Goal: Task Accomplishment & Management: Complete application form

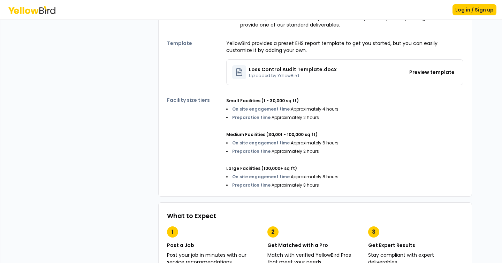
scroll to position [227, 0]
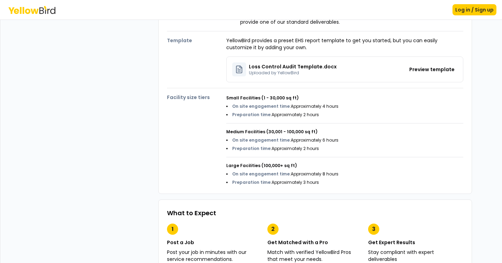
click at [364, 111] on div "On site engagement time : Approximately 4 hours Preparation time : Approximatel…" at bounding box center [344, 111] width 237 height 14
click at [355, 152] on div "Small Facilities (1 - 30,000 sq ft) On site engagement time : Approximately 4 h…" at bounding box center [344, 138] width 237 height 96
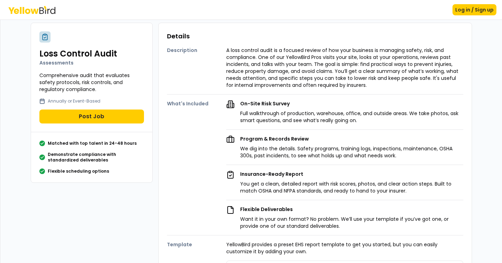
scroll to position [0, 0]
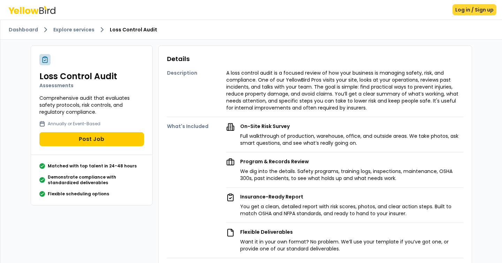
click at [461, 13] on button "Log in / Sign up" at bounding box center [475, 9] width 44 height 11
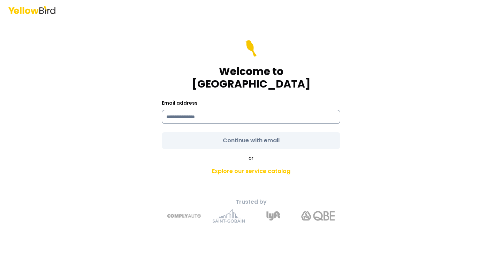
click at [240, 110] on input at bounding box center [251, 117] width 179 height 14
click at [0, 263] on com-1password-button at bounding box center [0, 263] width 0 height 0
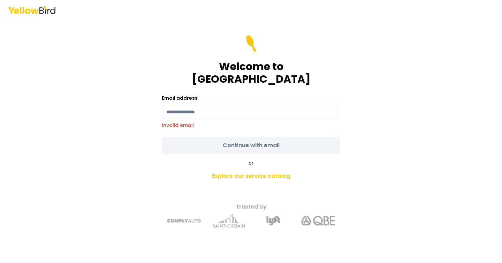
type input "**********"
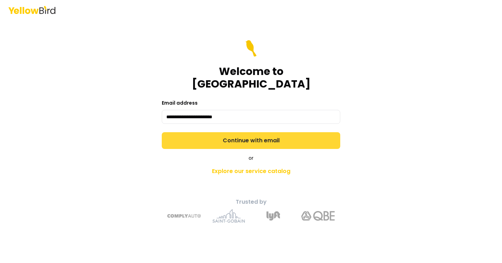
click at [228, 132] on button "Continue with email" at bounding box center [251, 140] width 179 height 17
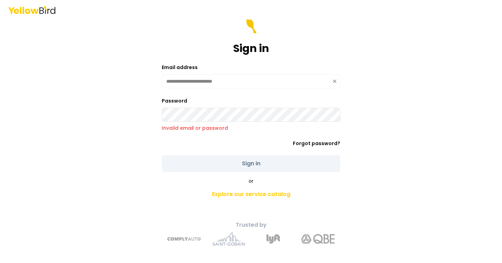
drag, startPoint x: 401, startPoint y: 164, endPoint x: 307, endPoint y: 160, distance: 93.1
click at [396, 164] on div "**********" at bounding box center [251, 131] width 502 height 263
click at [204, 92] on form "**********" at bounding box center [251, 94] width 179 height 155
click at [336, 82] on icon at bounding box center [335, 81] width 6 height 6
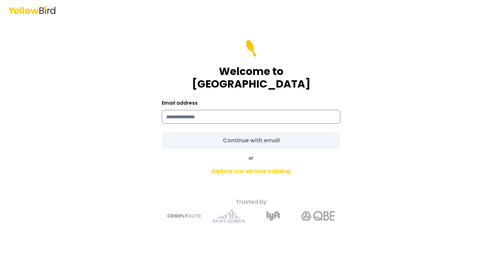
click at [245, 110] on input at bounding box center [251, 117] width 179 height 14
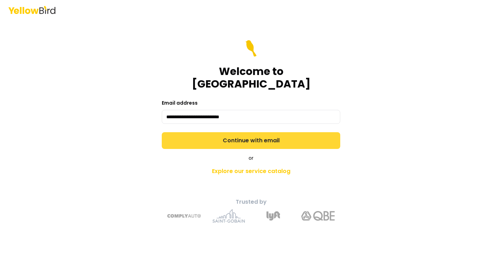
type input "**********"
click at [324, 138] on button "Continue with email" at bounding box center [251, 140] width 179 height 17
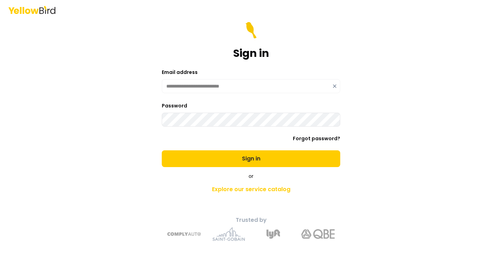
drag, startPoint x: 271, startPoint y: 160, endPoint x: 376, endPoint y: 150, distance: 105.8
click at [271, 160] on button "Sign in" at bounding box center [251, 158] width 179 height 17
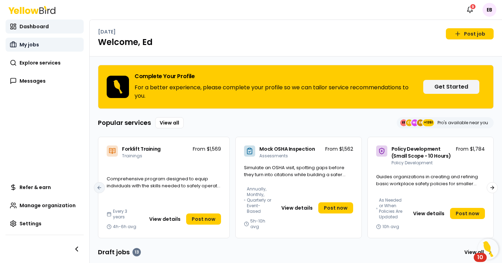
click at [48, 47] on link "My jobs" at bounding box center [45, 45] width 78 height 14
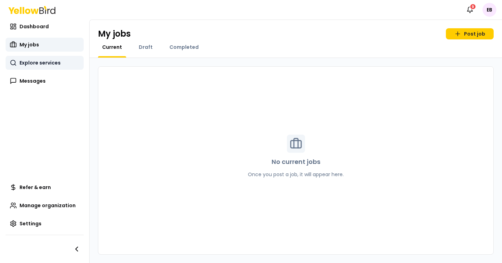
click at [45, 61] on span "Explore services" at bounding box center [40, 62] width 41 height 7
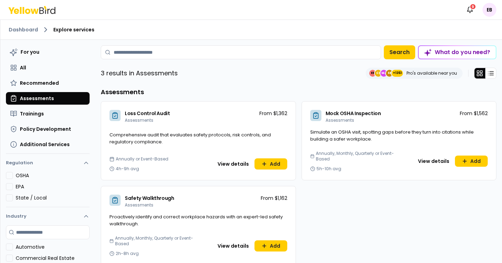
click at [194, 132] on span "Comprehensive audit that evaluates safety protocols, risk controls, and regulat…" at bounding box center [189, 138] width 161 height 14
click at [234, 165] on button "View details" at bounding box center [233, 163] width 40 height 11
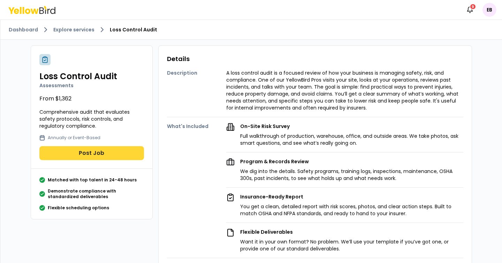
click at [117, 155] on button "Post Job" at bounding box center [91, 153] width 105 height 14
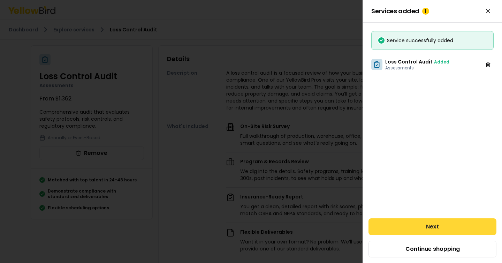
click at [435, 227] on button "Next" at bounding box center [433, 226] width 128 height 17
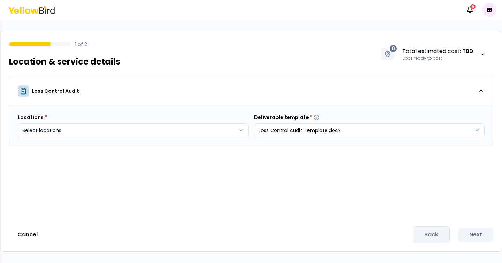
click at [190, 135] on body "Notifications 9 EB 1 of 2 Location & service details 0 Total estimated cost : T…" at bounding box center [251, 131] width 502 height 263
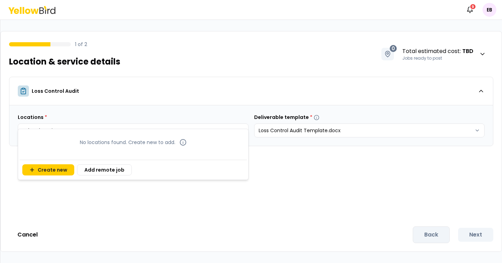
click at [51, 148] on div "No locations found. Create new to add." at bounding box center [133, 142] width 227 height 24
click at [42, 170] on button "Create new" at bounding box center [48, 169] width 52 height 11
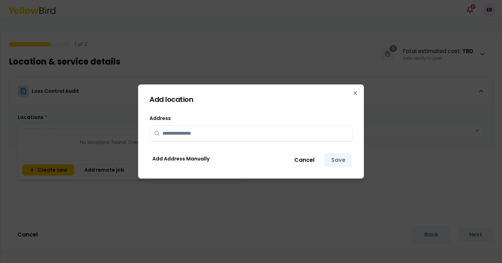
click at [215, 133] on input "text" at bounding box center [254, 133] width 185 height 15
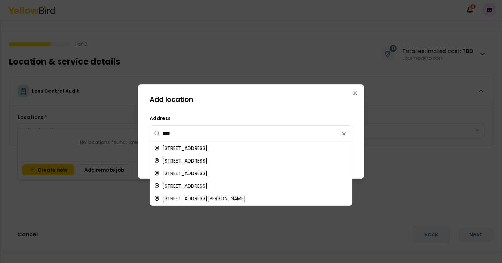
type input "**********"
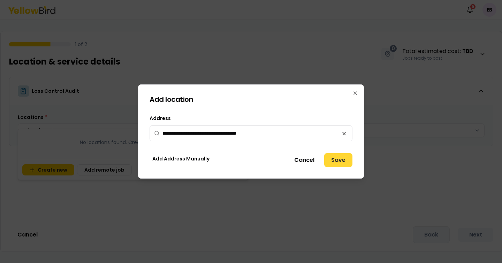
click at [336, 162] on button "Save" at bounding box center [338, 160] width 28 height 14
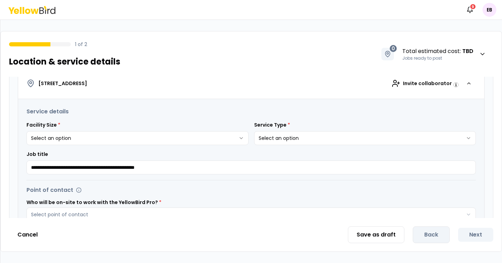
scroll to position [118, 0]
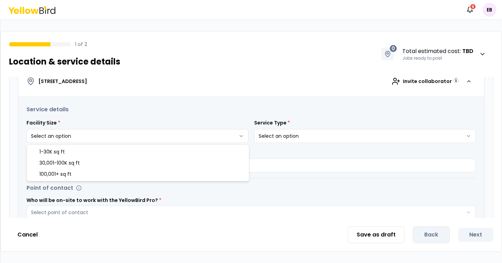
click at [231, 134] on html "**********" at bounding box center [251, 131] width 502 height 263
select select "*"
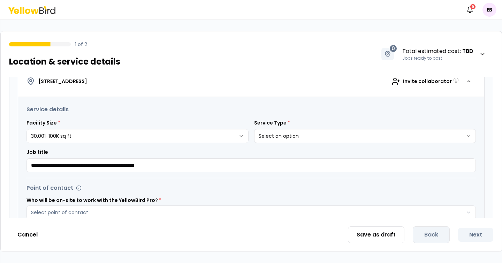
click at [322, 136] on html "**********" at bounding box center [251, 131] width 502 height 263
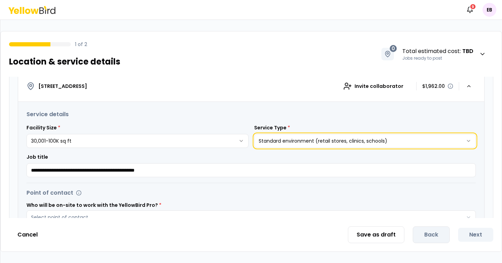
scroll to position [93, 0]
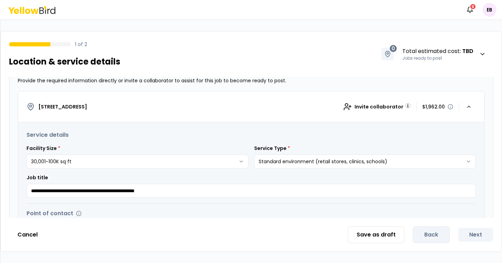
click at [291, 161] on html "**********" at bounding box center [251, 131] width 502 height 263
click at [303, 131] on h3 "Service details" at bounding box center [250, 135] width 449 height 8
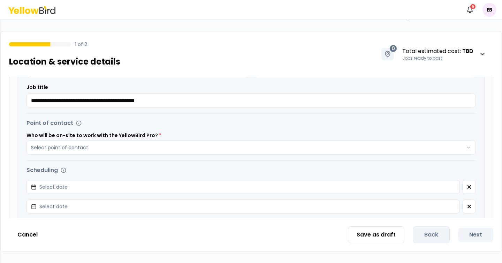
scroll to position [184, 0]
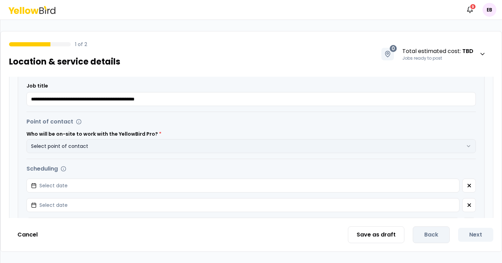
click at [278, 146] on button "Select point of contact" at bounding box center [250, 146] width 449 height 14
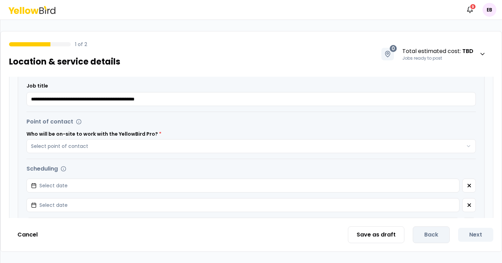
click at [296, 118] on div "Point of contact" at bounding box center [250, 121] width 449 height 8
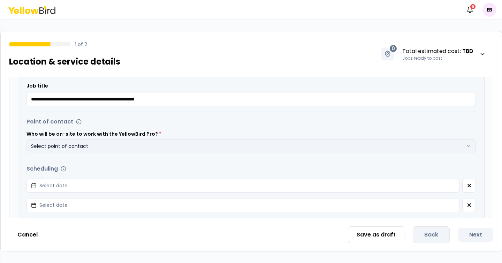
click at [256, 150] on button "Select point of contact" at bounding box center [250, 146] width 449 height 14
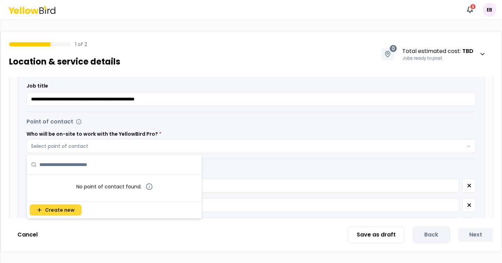
click at [70, 212] on span "Create new" at bounding box center [60, 209] width 30 height 7
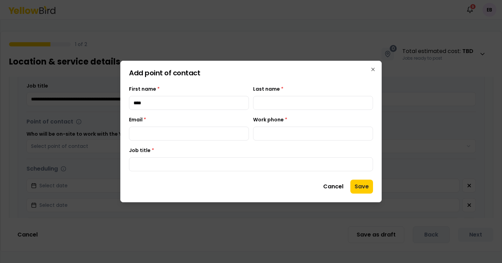
type input "****"
type input "*******"
type input "**********"
click at [184, 165] on input "Job title *" at bounding box center [251, 164] width 244 height 14
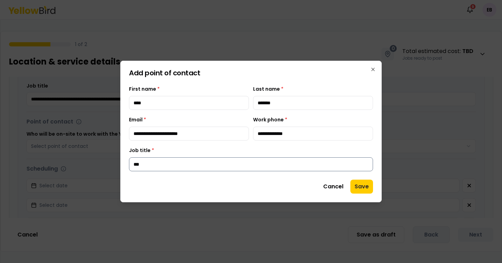
type input "****"
click at [371, 185] on button "Save" at bounding box center [361, 187] width 23 height 14
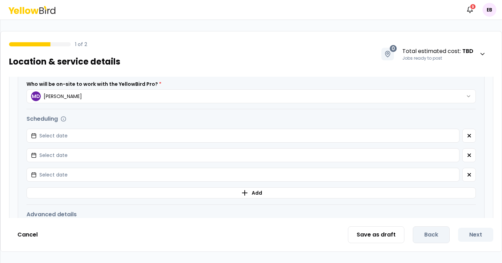
scroll to position [237, 0]
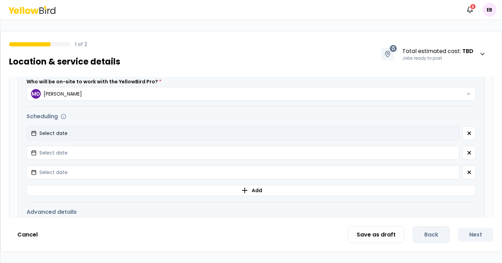
click at [442, 137] on button "Select date" at bounding box center [242, 133] width 433 height 14
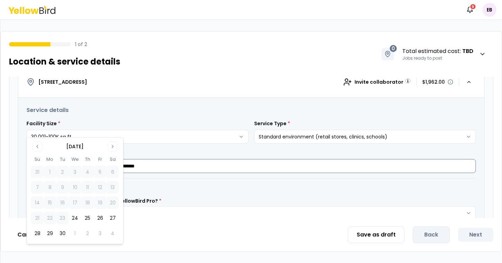
scroll to position [117, 0]
click at [85, 219] on button "25" at bounding box center [87, 218] width 13 height 13
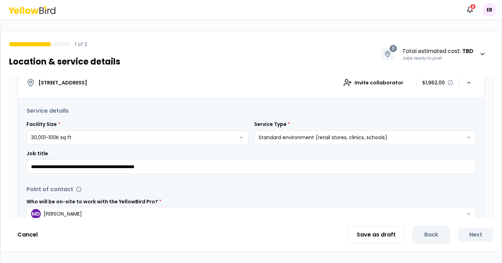
scroll to position [223, 0]
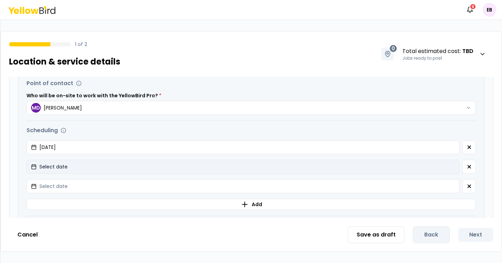
click at [82, 168] on button "Select date" at bounding box center [242, 167] width 433 height 14
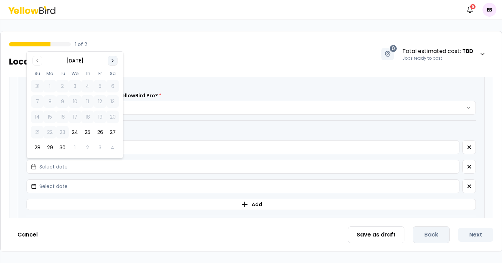
click at [112, 61] on icon "Go to next month" at bounding box center [113, 61] width 6 height 6
click at [86, 117] on button "16" at bounding box center [87, 117] width 13 height 13
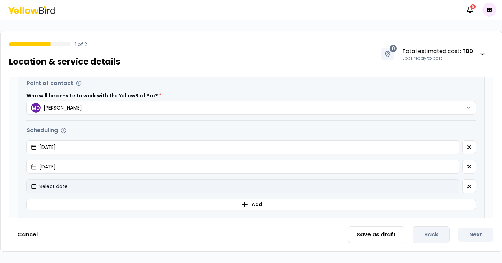
click at [122, 191] on button "Select date" at bounding box center [242, 186] width 433 height 14
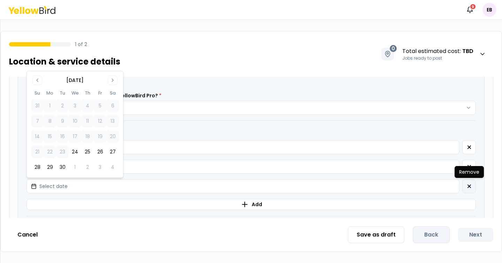
click at [470, 189] on button "button" at bounding box center [469, 186] width 14 height 14
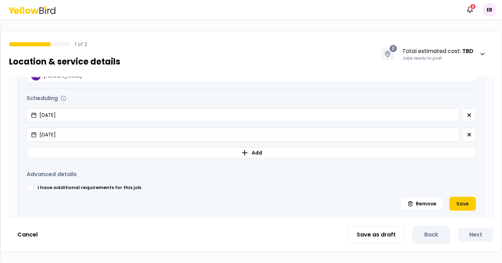
scroll to position [286, 0]
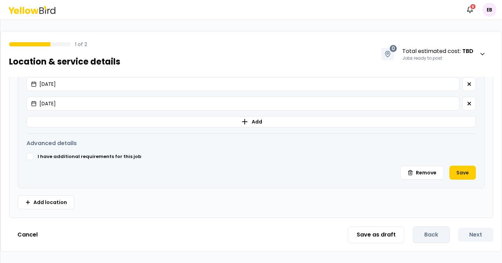
click at [75, 154] on label "I have additional requirements for this job" at bounding box center [90, 156] width 104 height 7
click at [33, 154] on button "I have additional requirements for this job" at bounding box center [29, 156] width 7 height 7
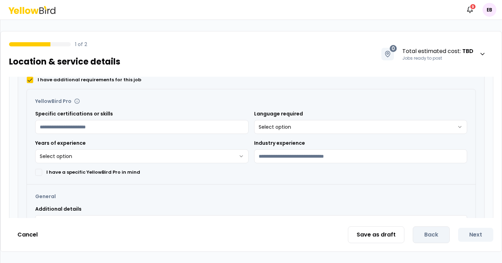
scroll to position [383, 0]
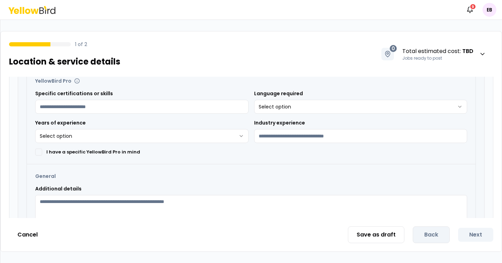
click at [282, 103] on html "**********" at bounding box center [251, 131] width 502 height 263
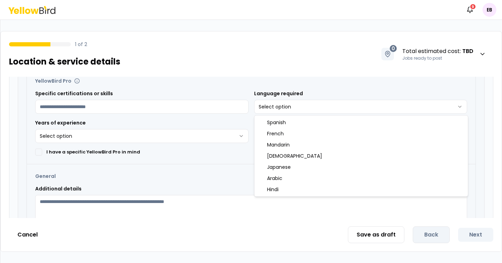
select select "******"
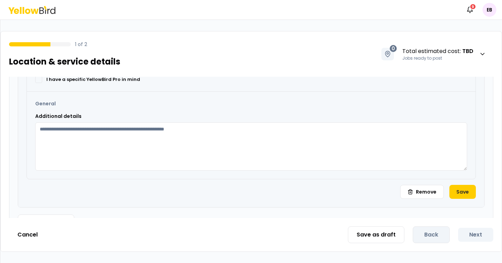
scroll to position [474, 0]
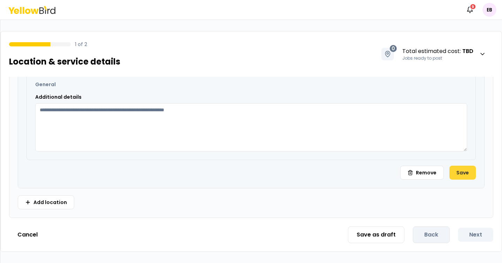
click at [462, 172] on button "Save" at bounding box center [462, 173] width 26 height 14
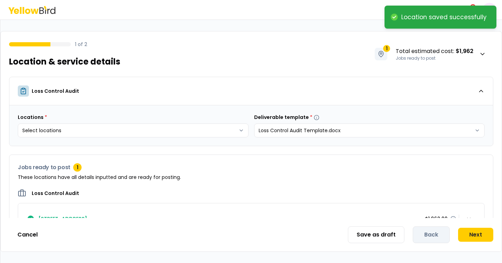
scroll to position [25, 0]
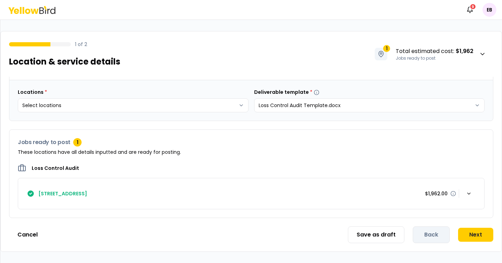
click at [422, 235] on div "Save as draft Back Next" at bounding box center [420, 234] width 145 height 17
click at [421, 234] on div "Save as draft Back Next" at bounding box center [420, 234] width 145 height 17
click at [430, 236] on div "Save as draft Back Next" at bounding box center [420, 234] width 145 height 17
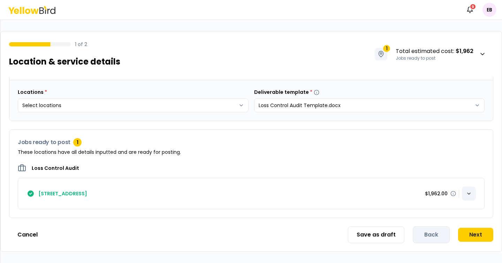
click at [466, 192] on icon "button" at bounding box center [469, 194] width 6 height 6
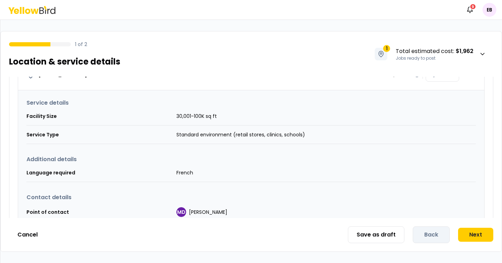
scroll to position [205, 0]
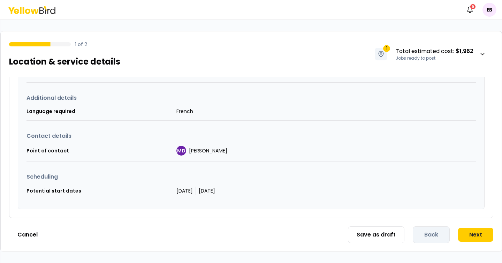
click at [436, 238] on div "Save as draft Back Next" at bounding box center [420, 234] width 145 height 17
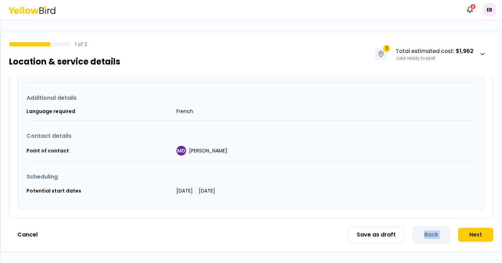
click at [432, 230] on div "Save as draft Back Next" at bounding box center [420, 234] width 145 height 17
click at [299, 232] on div "Cancel Save as draft Back Next" at bounding box center [251, 234] width 484 height 17
click at [422, 234] on div "Save as draft Back Next" at bounding box center [420, 234] width 145 height 17
click at [244, 242] on div "Cancel Save as draft Back Next" at bounding box center [251, 234] width 484 height 17
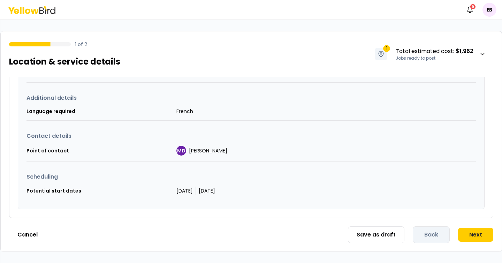
click at [419, 238] on div "Save as draft Back Next" at bounding box center [420, 234] width 145 height 17
click at [406, 233] on div "Save as draft Back Next" at bounding box center [420, 234] width 145 height 17
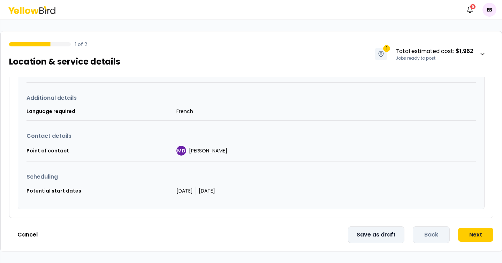
click at [395, 234] on button "Save as draft" at bounding box center [376, 234] width 56 height 17
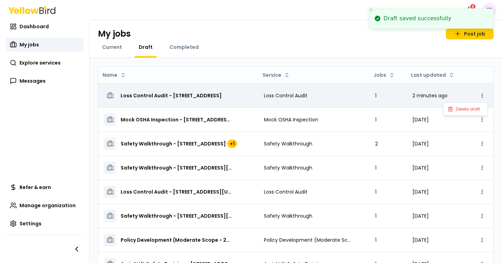
click at [484, 95] on html "Draft saved successfully Notifications 9 EB Dashboard My jobs Explore services …" at bounding box center [251, 131] width 502 height 263
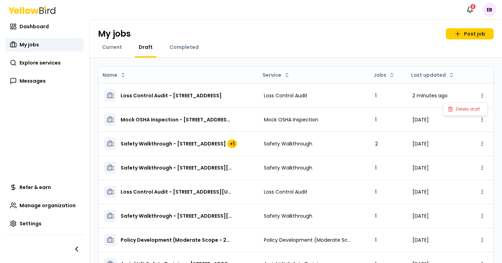
click at [177, 98] on html "Notifications 9 EB Dashboard My jobs Explore services Messages Refer & earn Man…" at bounding box center [251, 131] width 502 height 263
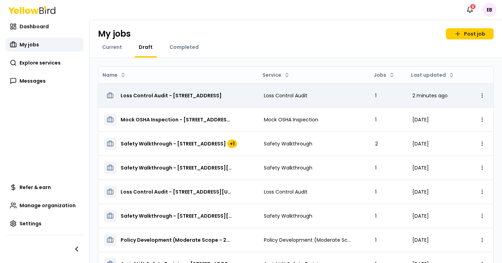
click at [183, 95] on span "Loss Control Audit - 2355 E Camelback Rd, Phoenix, AZ 85016" at bounding box center [171, 95] width 101 height 7
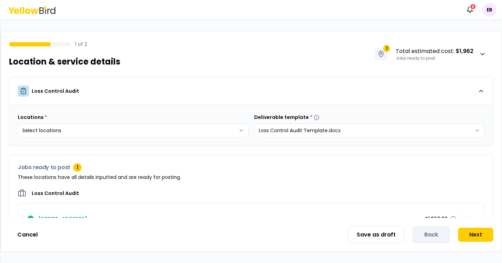
scroll to position [25, 0]
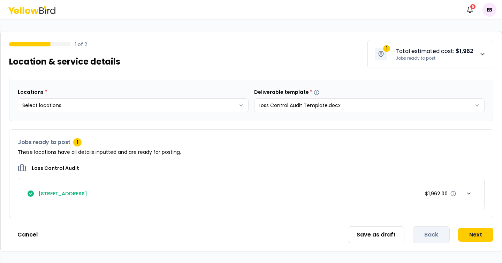
click at [482, 54] on icon "button" at bounding box center [482, 54] width 7 height 7
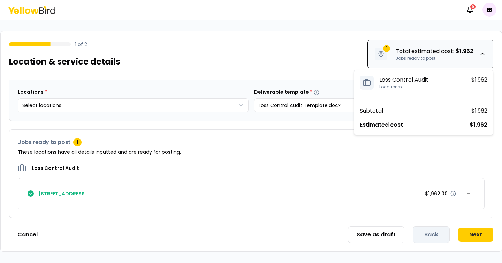
click at [224, 52] on div "1 of 2 Location & service details 1 Total estimated cost : $1,962 Jobs ready to…" at bounding box center [251, 49] width 501 height 37
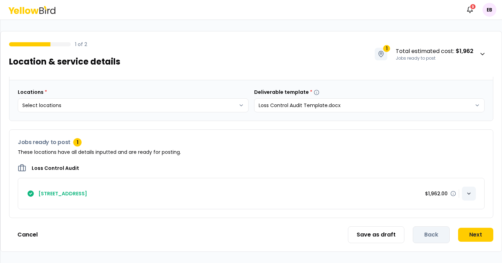
click at [465, 196] on div "button" at bounding box center [469, 194] width 14 height 14
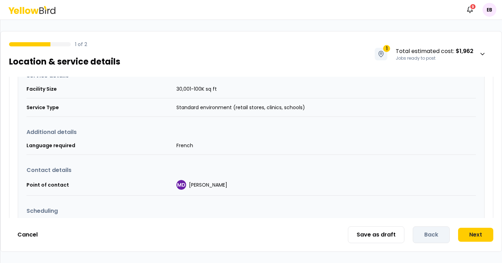
scroll to position [181, 0]
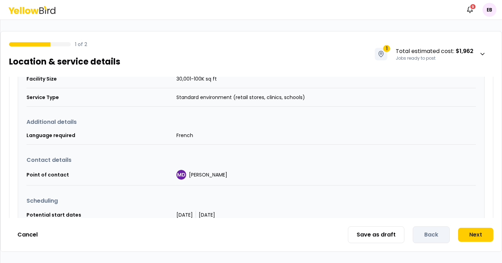
click at [193, 117] on div "Service details Facility Size 30,001-100K sq ft Service Type Standard environme…" at bounding box center [251, 143] width 466 height 180
drag, startPoint x: 134, startPoint y: 130, endPoint x: 125, endPoint y: 136, distance: 10.7
click at [134, 130] on td "Language required" at bounding box center [101, 135] width 150 height 18
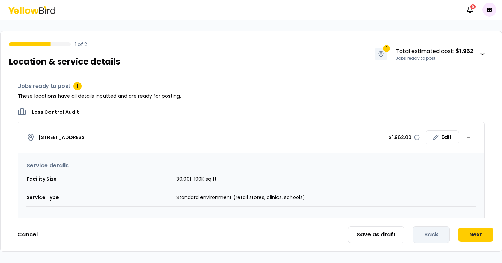
scroll to position [80, 0]
click at [427, 237] on div "Save as draft Back Next" at bounding box center [420, 234] width 145 height 17
click at [441, 141] on div "Edit" at bounding box center [442, 138] width 33 height 14
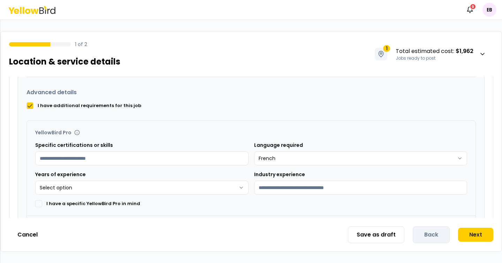
scroll to position [393, 0]
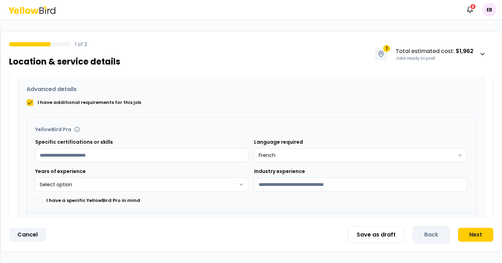
click at [40, 237] on button "Cancel" at bounding box center [27, 235] width 37 height 14
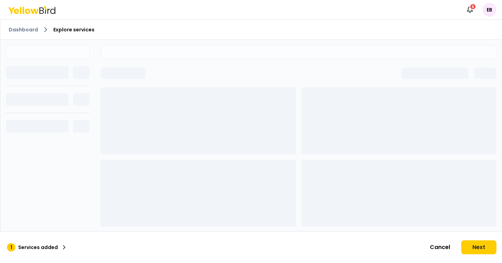
click at [378, 31] on ol "Dashboard Explore services" at bounding box center [251, 29] width 485 height 8
click at [483, 6] on html "Notifications 9 EB Dashboard Explore services 1 Services added Cancel Next" at bounding box center [251, 131] width 502 height 263
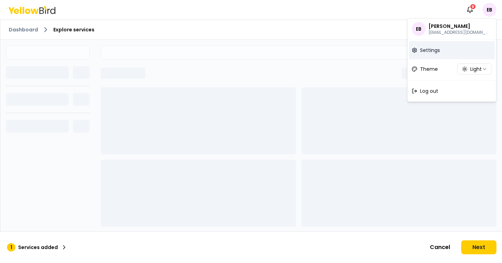
click at [425, 51] on span "Settings" at bounding box center [430, 50] width 20 height 7
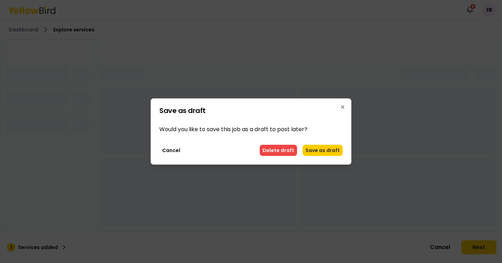
click at [289, 157] on div "Save as draft Would you like to save this job as a draft to post later? Cancel …" at bounding box center [251, 131] width 201 height 66
click at [289, 148] on button "Delete draft" at bounding box center [278, 150] width 37 height 11
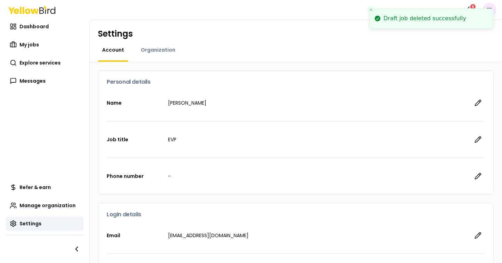
click at [142, 45] on div "Settings Account Organization" at bounding box center [296, 41] width 412 height 42
click at [144, 47] on span "Organization" at bounding box center [158, 49] width 35 height 7
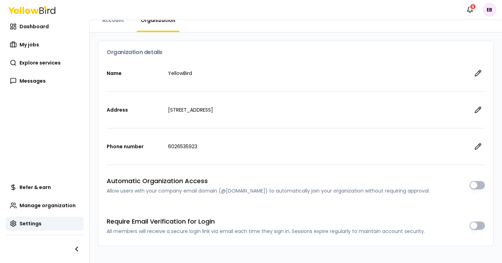
scroll to position [29, 0]
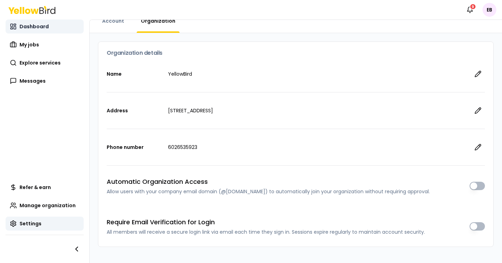
click at [40, 33] on link "Dashboard" at bounding box center [45, 27] width 78 height 14
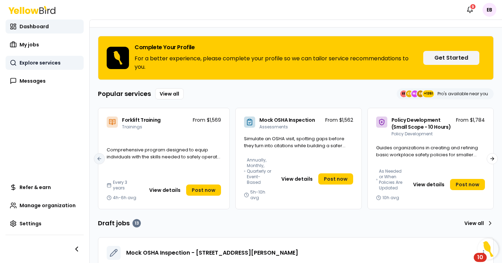
click at [56, 63] on span "Explore services" at bounding box center [40, 62] width 41 height 7
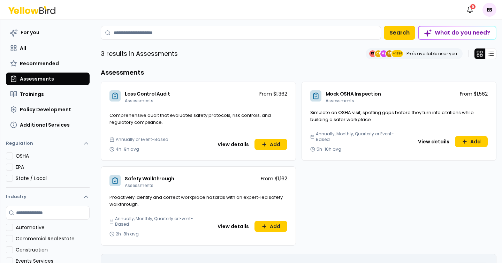
scroll to position [20, 0]
click at [492, 9] on html "Notifications 9 EB Dashboard Explore services For you All Recommended Assessmen…" at bounding box center [251, 131] width 502 height 263
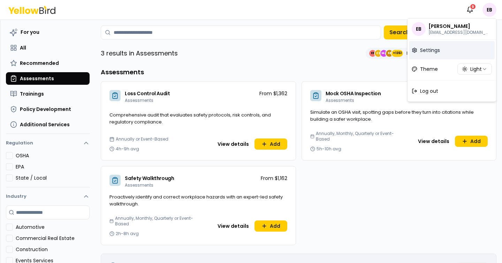
click at [426, 52] on span "Settings" at bounding box center [430, 50] width 20 height 7
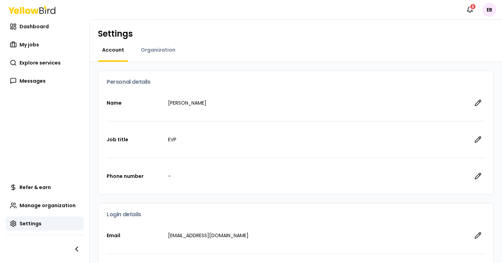
click at [160, 43] on div "Settings Account Organization" at bounding box center [296, 41] width 412 height 42
click at [160, 47] on span "Organization" at bounding box center [158, 49] width 35 height 7
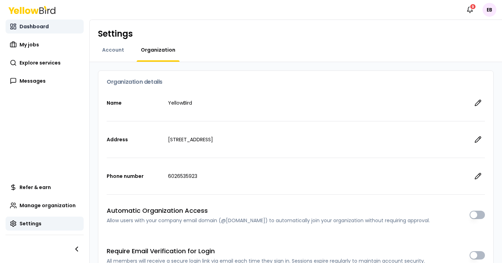
click at [40, 27] on span "Dashboard" at bounding box center [34, 26] width 29 height 7
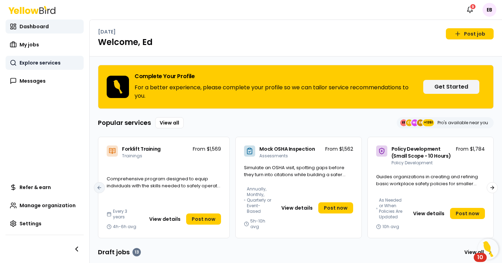
click at [50, 60] on span "Explore services" at bounding box center [40, 62] width 41 height 7
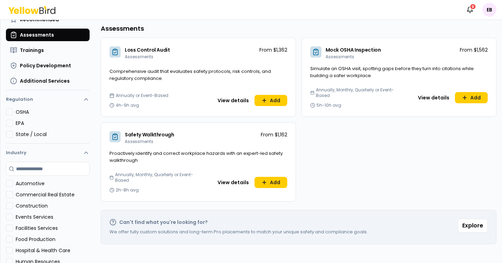
scroll to position [63, 0]
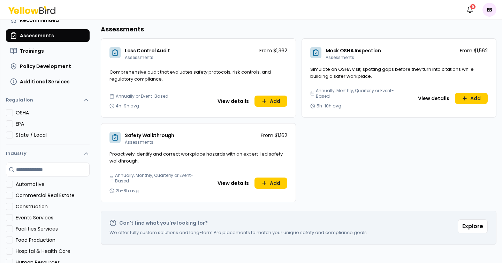
click at [486, 9] on html "Notifications 9 EB Dashboard Explore services For you All Recommended Assessmen…" at bounding box center [251, 131] width 502 height 263
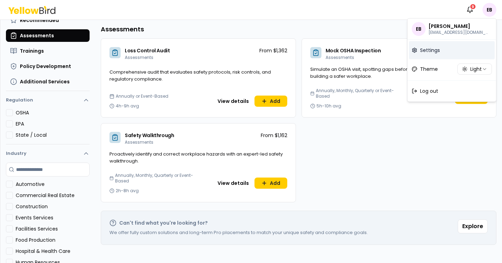
click at [428, 48] on span "Settings" at bounding box center [430, 50] width 20 height 7
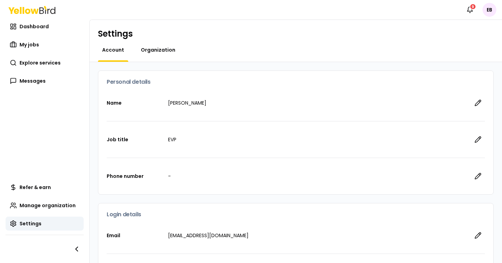
click at [147, 48] on span "Organization" at bounding box center [158, 49] width 35 height 7
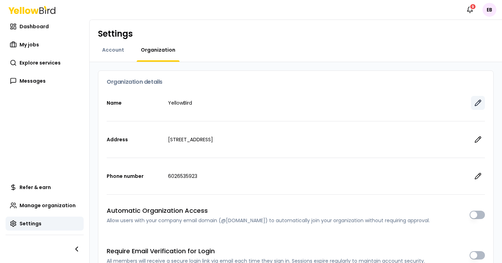
click at [472, 103] on button "button" at bounding box center [478, 103] width 14 height 14
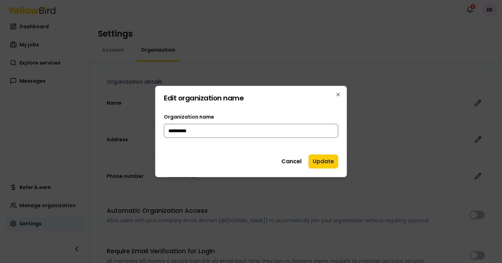
click at [227, 133] on input "**********" at bounding box center [251, 131] width 174 height 14
type input "**********"
click at [323, 159] on button "Update" at bounding box center [324, 161] width 30 height 14
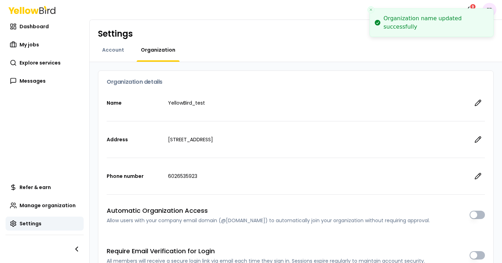
click at [158, 15] on div "Notifications 9 EB" at bounding box center [251, 10] width 502 height 20
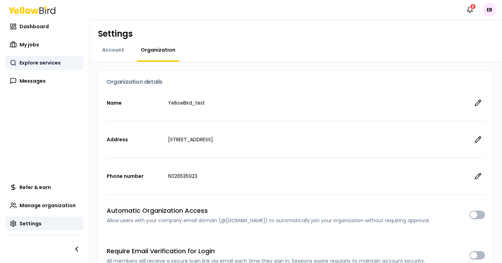
click at [40, 61] on span "Explore services" at bounding box center [40, 62] width 41 height 7
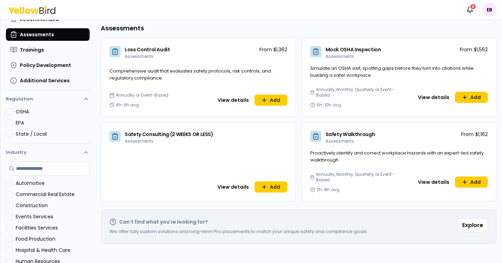
scroll to position [65, 0]
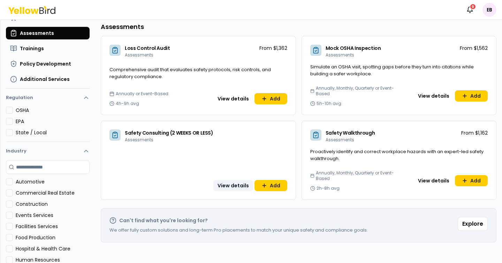
click at [230, 184] on button "View details" at bounding box center [233, 185] width 40 height 11
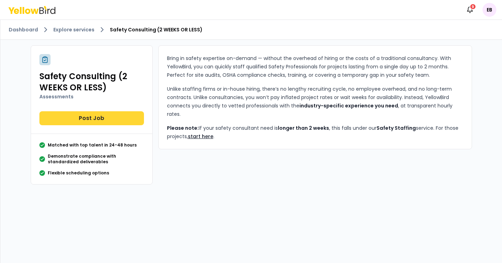
click at [125, 115] on button "Post Job" at bounding box center [91, 118] width 105 height 14
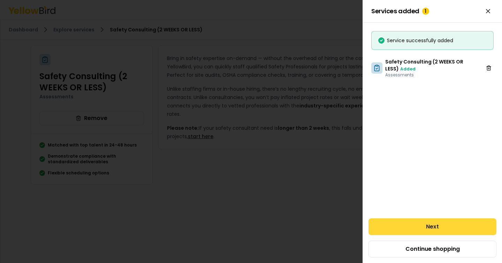
click at [412, 222] on button "Next" at bounding box center [433, 226] width 128 height 17
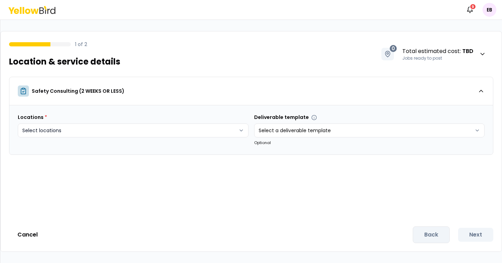
click at [228, 131] on html "Notifications 9 EB 1 of 2 Location & service details 0 Total estimated cost : T…" at bounding box center [251, 131] width 502 height 263
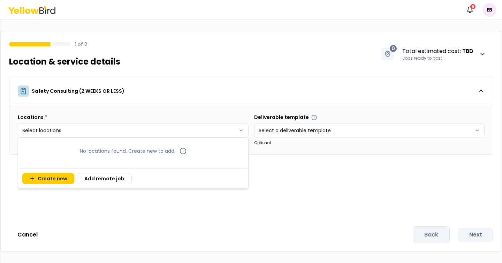
click at [69, 128] on html "Notifications 9 EB 1 of 2 Location & service details 0 Total estimated cost : T…" at bounding box center [251, 131] width 502 height 263
click at [49, 182] on button "Create new" at bounding box center [48, 178] width 52 height 11
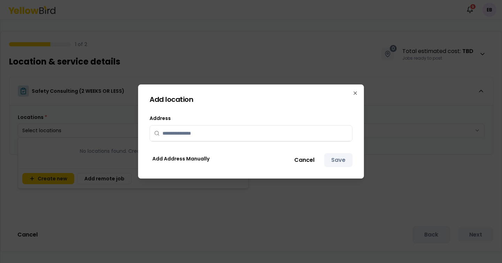
click at [215, 138] on input "text" at bounding box center [254, 133] width 185 height 15
type input "**********"
click at [343, 159] on button "Save" at bounding box center [338, 160] width 28 height 14
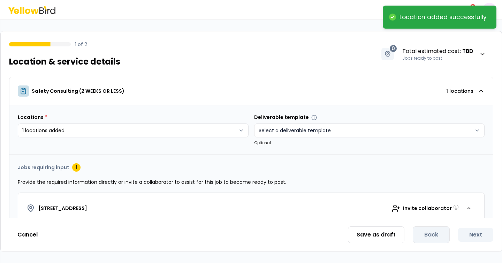
click at [324, 129] on html "**********" at bounding box center [251, 131] width 502 height 263
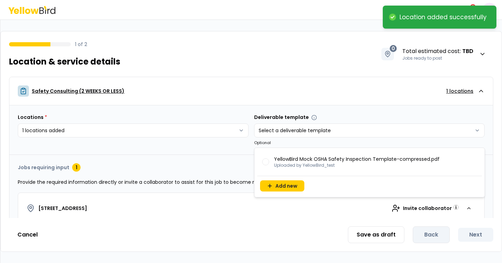
click at [316, 82] on html "**********" at bounding box center [251, 131] width 502 height 263
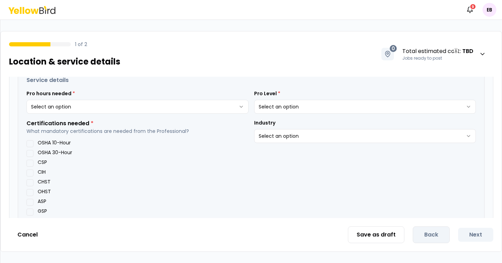
scroll to position [157, 0]
click at [192, 105] on html "**********" at bounding box center [251, 131] width 502 height 263
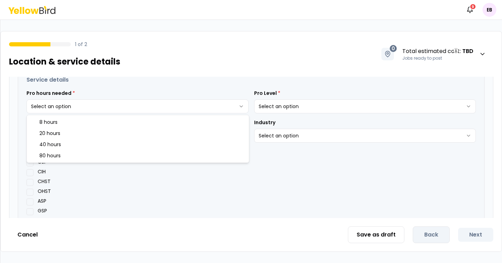
select select "**"
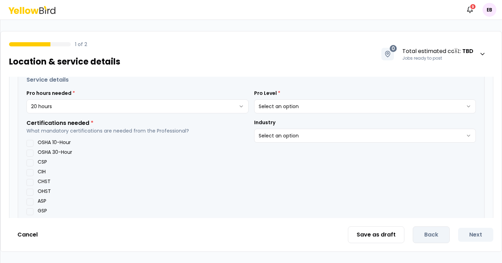
click at [296, 105] on html "**********" at bounding box center [251, 131] width 502 height 263
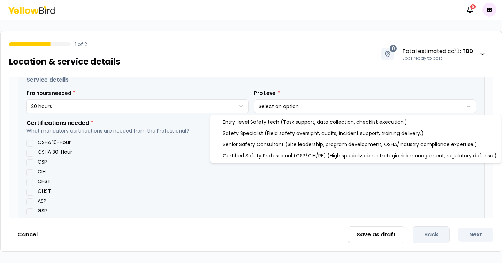
select select "*"
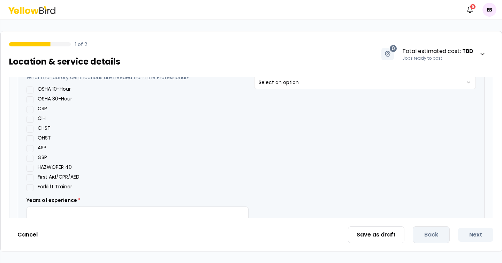
scroll to position [211, 0]
click at [30, 108] on button "CSP" at bounding box center [29, 108] width 7 height 7
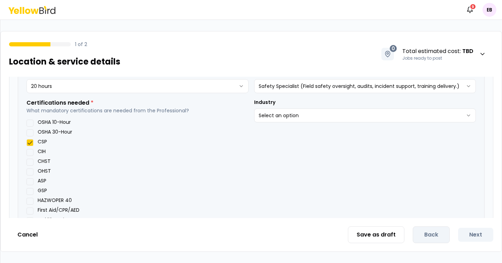
scroll to position [174, 0]
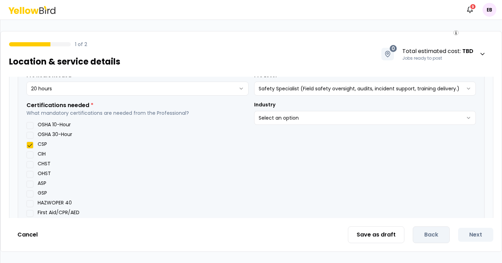
click at [286, 117] on html "**********" at bounding box center [251, 131] width 502 height 263
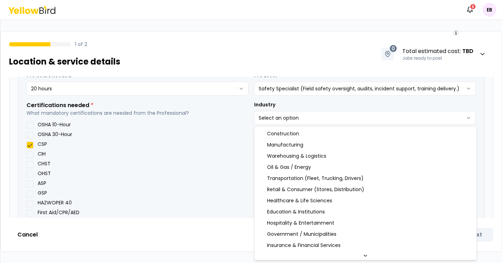
select select "*"
drag, startPoint x: 276, startPoint y: 143, endPoint x: 175, endPoint y: 138, distance: 100.5
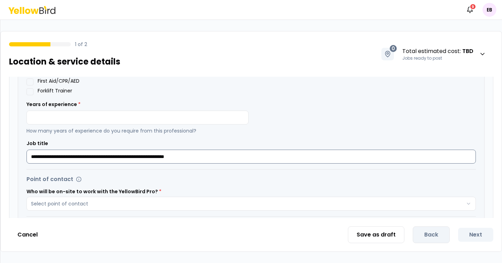
scroll to position [318, 0]
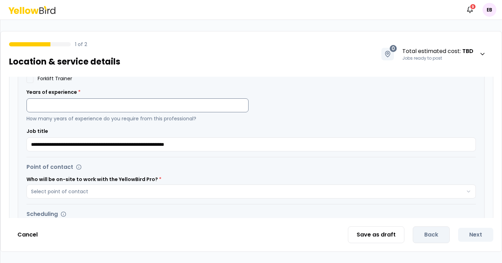
click at [96, 105] on input "number" at bounding box center [137, 105] width 222 height 14
type input "**"
click at [320, 112] on div "**********" at bounding box center [250, 25] width 449 height 194
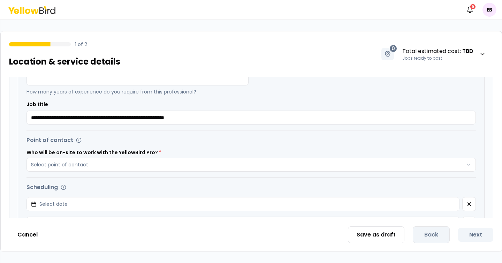
scroll to position [349, 0]
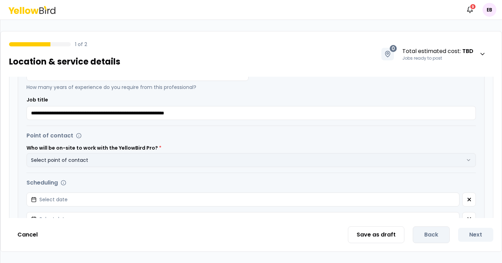
click at [97, 155] on button "Select point of contact" at bounding box center [250, 160] width 449 height 14
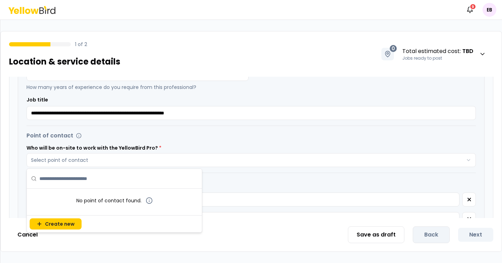
click at [206, 134] on div "Point of contact" at bounding box center [250, 135] width 449 height 8
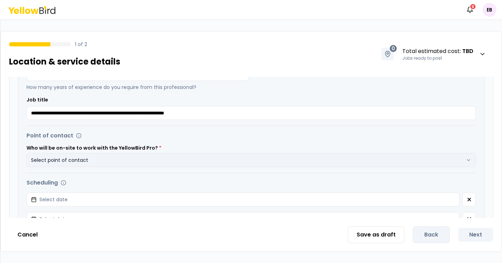
click at [155, 155] on button "Select point of contact" at bounding box center [250, 160] width 449 height 14
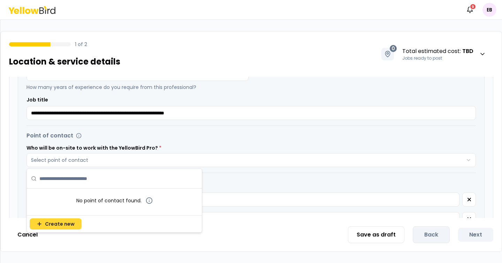
click at [49, 227] on span "Create new" at bounding box center [60, 223] width 30 height 7
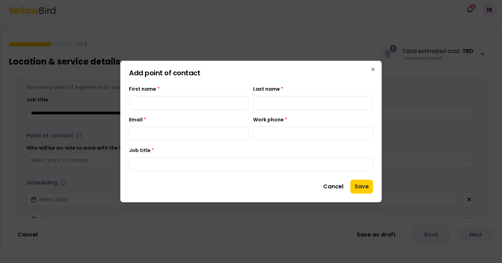
type input "**"
type input "********"
type input "**********"
click at [279, 135] on input "Work phone *" at bounding box center [313, 134] width 120 height 14
type input "**********"
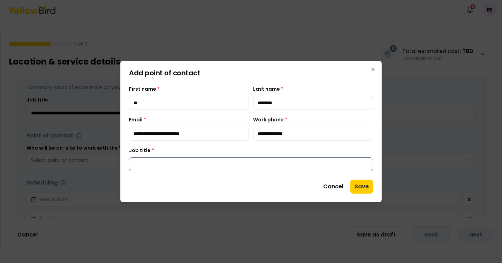
click at [278, 160] on input "Job title *" at bounding box center [251, 164] width 244 height 14
type input "***"
click at [369, 185] on button "Save" at bounding box center [361, 187] width 23 height 14
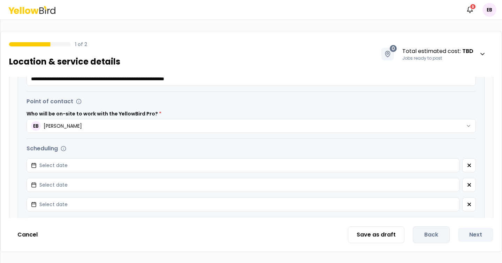
scroll to position [382, 0]
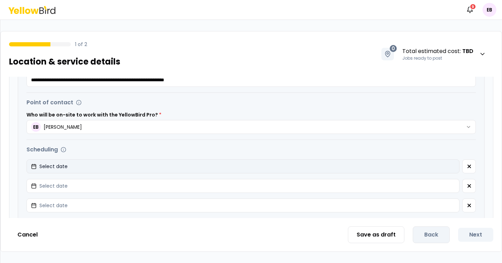
click at [223, 164] on button "Select date" at bounding box center [242, 166] width 433 height 14
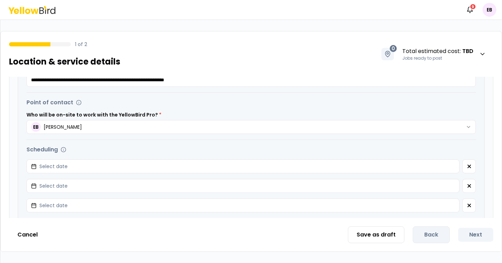
click at [219, 146] on div "Scheduling" at bounding box center [250, 149] width 449 height 8
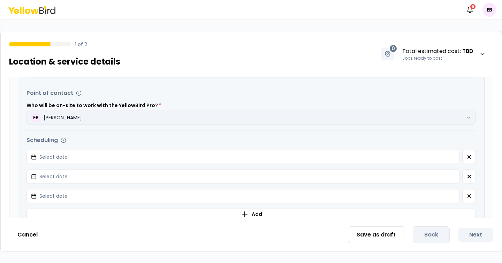
scroll to position [391, 0]
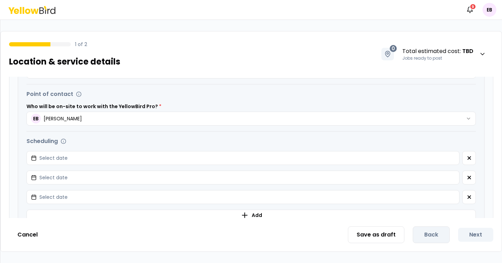
click at [103, 140] on div "Scheduling" at bounding box center [250, 141] width 449 height 8
click at [209, 95] on div "Point of contact" at bounding box center [250, 94] width 449 height 8
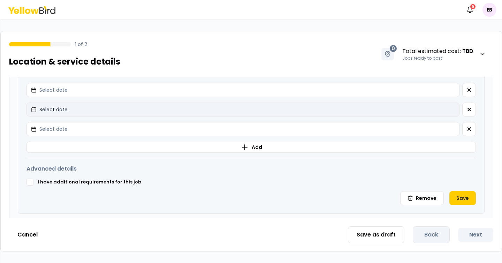
scroll to position [461, 0]
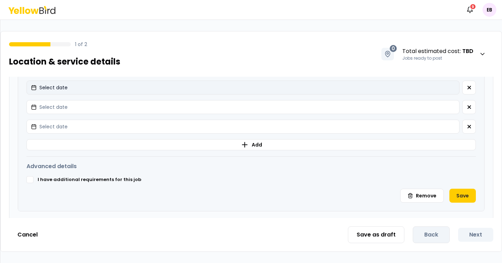
click at [151, 90] on button "Select date" at bounding box center [242, 88] width 433 height 14
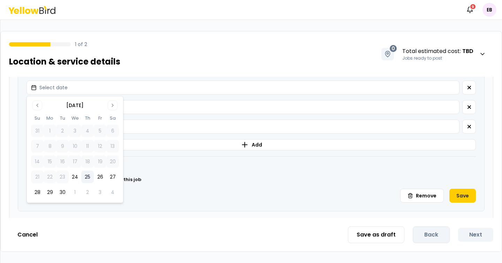
click at [88, 176] on button "25" at bounding box center [87, 176] width 13 height 13
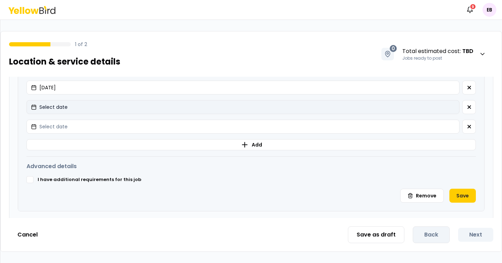
click at [152, 106] on button "Select date" at bounding box center [242, 107] width 433 height 14
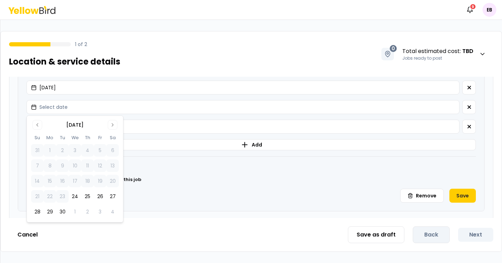
drag, startPoint x: 57, startPoint y: 211, endPoint x: 86, endPoint y: 200, distance: 31.5
click at [57, 211] on button "30" at bounding box center [62, 211] width 13 height 13
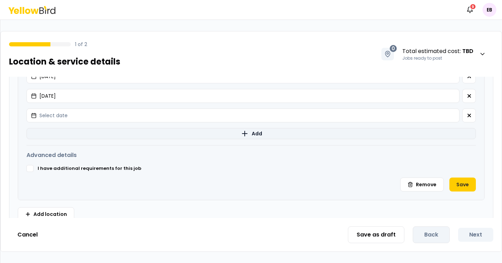
scroll to position [473, 0]
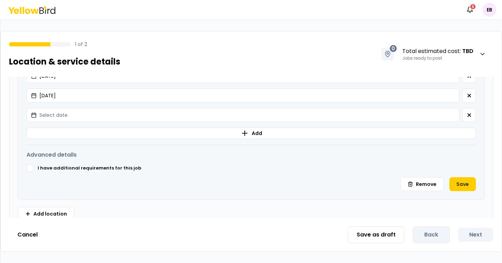
click at [35, 168] on div "I have additional requirements for this job" at bounding box center [250, 168] width 449 height 7
click at [30, 168] on button "I have additional requirements for this job" at bounding box center [29, 168] width 7 height 7
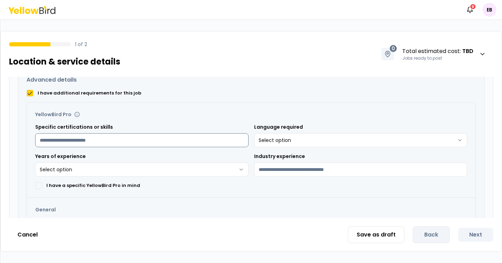
scroll to position [553, 0]
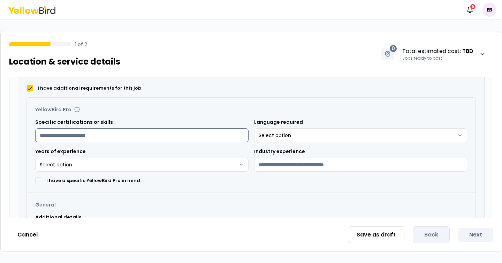
click at [170, 137] on input "Specific certifications or skills" at bounding box center [141, 135] width 213 height 14
type input "***"
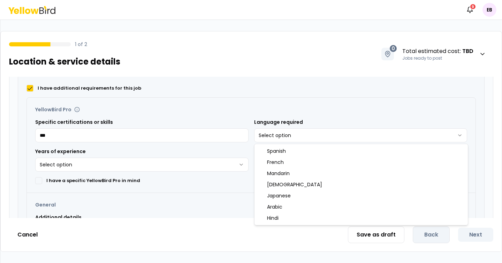
click at [266, 129] on html "**********" at bounding box center [251, 131] width 502 height 263
select select "******"
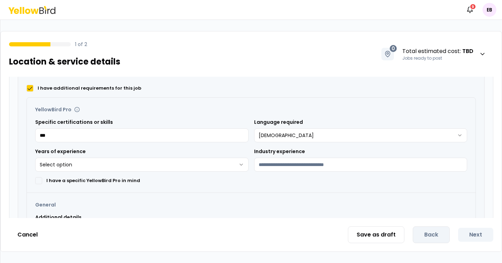
click at [60, 160] on html "**********" at bounding box center [251, 131] width 502 height 263
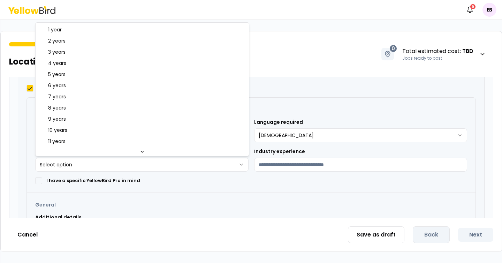
select select "**"
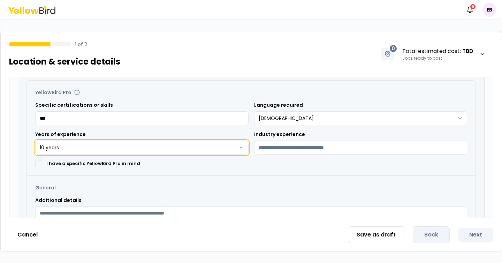
scroll to position [577, 0]
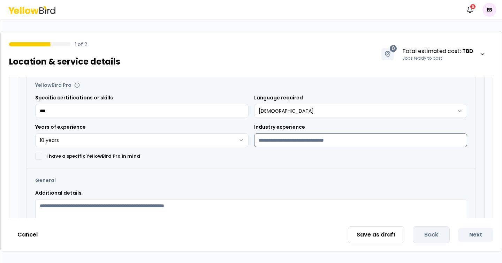
click at [289, 141] on input "Industry experience" at bounding box center [360, 140] width 213 height 14
click at [41, 157] on button "I have a specific YellowBird Pro in mind" at bounding box center [38, 156] width 7 height 7
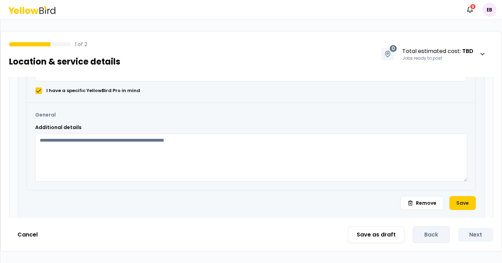
scroll to position [644, 0]
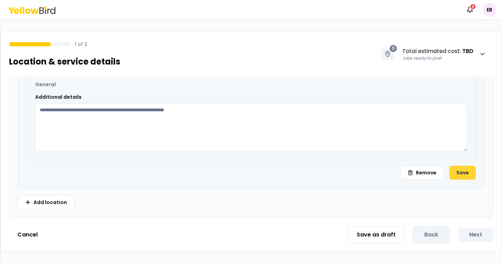
click at [467, 173] on button "Save" at bounding box center [462, 173] width 26 height 14
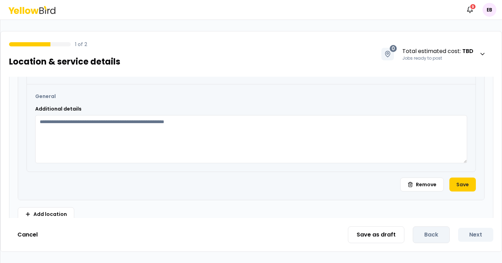
scroll to position [665, 0]
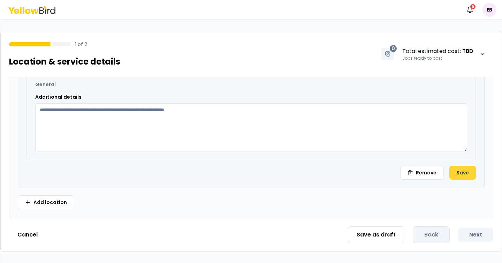
type input "******"
click at [466, 176] on button "Save" at bounding box center [462, 173] width 26 height 14
click at [465, 171] on button "Save" at bounding box center [462, 173] width 26 height 14
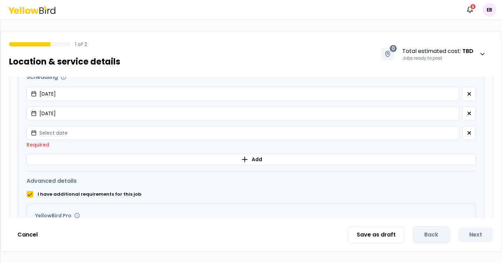
scroll to position [463, 0]
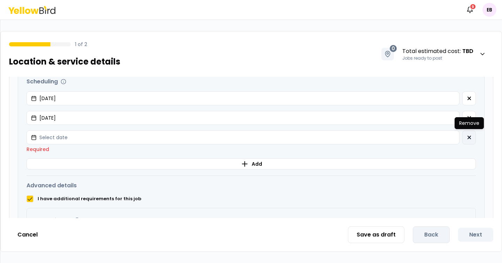
click at [468, 138] on icon "button" at bounding box center [469, 137] width 3 height 3
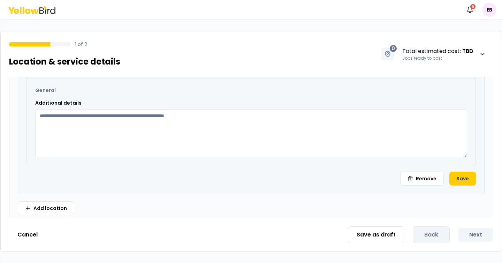
scroll to position [637, 0]
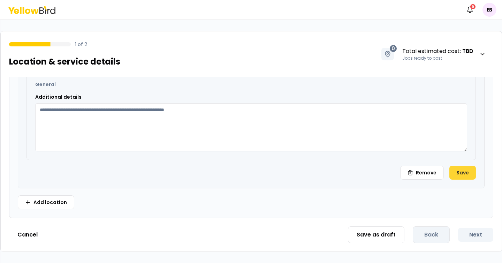
click at [464, 174] on button "Save" at bounding box center [462, 173] width 26 height 14
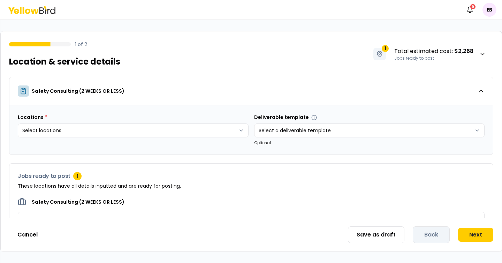
scroll to position [34, 0]
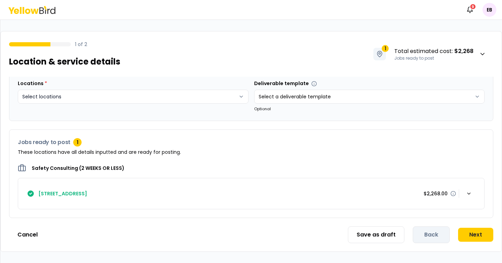
click at [241, 96] on html "Notifications 9 EB 1 of 2 Location & service details 1 Total estimated cost : $…" at bounding box center [251, 131] width 502 height 263
click at [255, 51] on html "Notifications 9 EB 1 of 2 Location & service details 1 Total estimated cost : $…" at bounding box center [251, 131] width 502 height 263
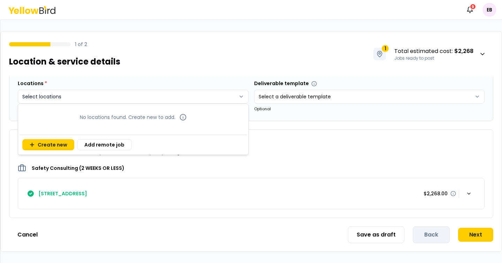
click at [116, 94] on html "Notifications 9 EB 1 of 2 Location & service details 1 Total estimated cost : $…" at bounding box center [251, 131] width 502 height 263
click at [46, 148] on button "Create new" at bounding box center [48, 144] width 52 height 11
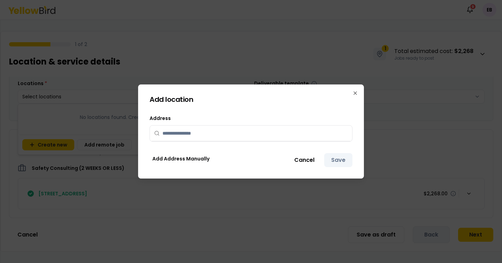
click at [192, 129] on input "text" at bounding box center [254, 133] width 185 height 15
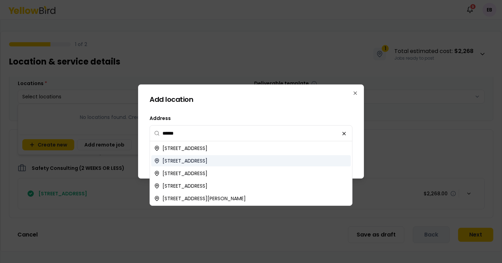
click at [223, 157] on div "[STREET_ADDRESS]" at bounding box center [250, 160] width 199 height 11
type input "**********"
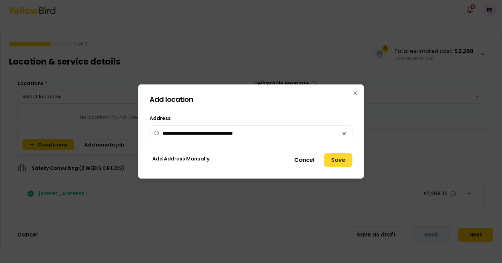
click at [344, 162] on button "Save" at bounding box center [338, 160] width 28 height 14
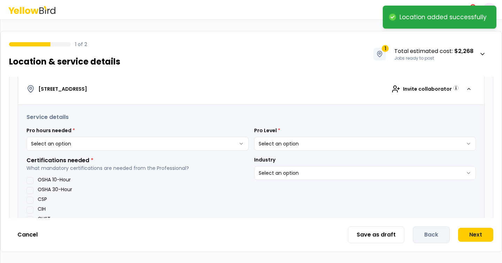
scroll to position [137, 0]
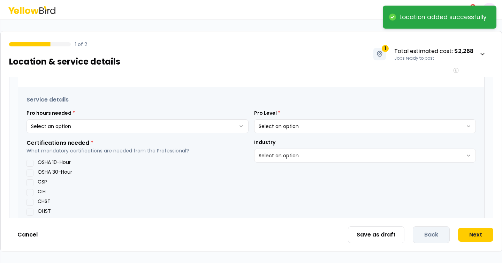
click at [49, 162] on label "OSHA 10-Hour" at bounding box center [54, 162] width 33 height 5
click at [33, 162] on button "OSHA 10-Hour" at bounding box center [29, 163] width 7 height 7
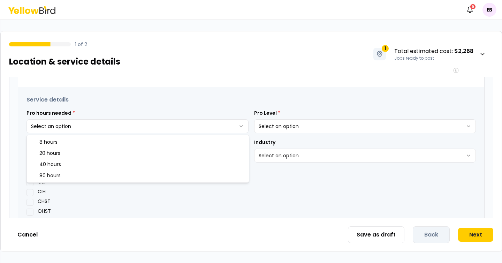
click at [240, 125] on html "**********" at bounding box center [251, 131] width 502 height 263
select select "**"
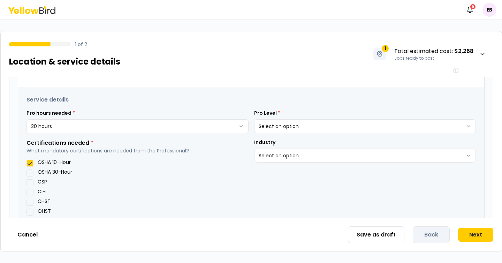
click at [294, 126] on html "**********" at bounding box center [251, 131] width 502 height 263
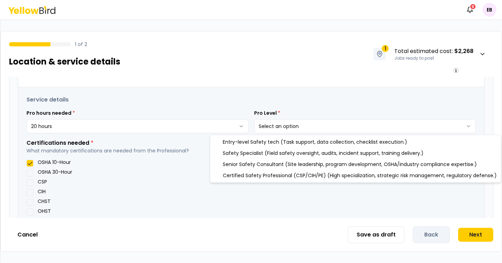
select select "*"
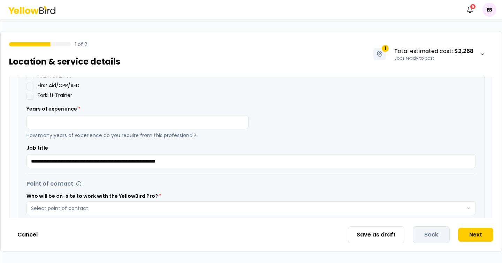
scroll to position [307, 0]
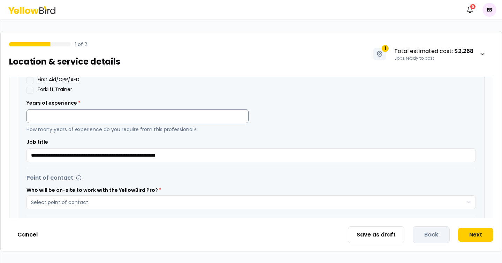
click at [100, 113] on input "number" at bounding box center [137, 116] width 222 height 14
type input "**"
click at [312, 125] on div "**********" at bounding box center [250, 36] width 449 height 194
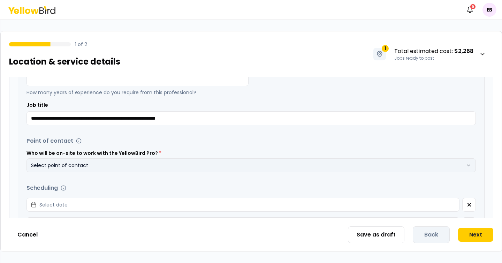
scroll to position [354, 0]
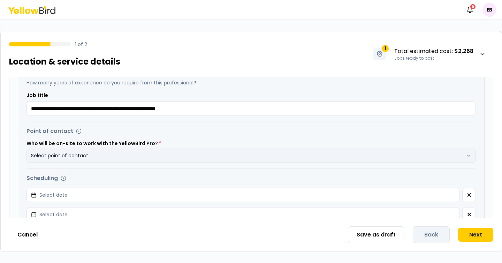
click at [228, 157] on button "Select point of contact" at bounding box center [250, 156] width 449 height 14
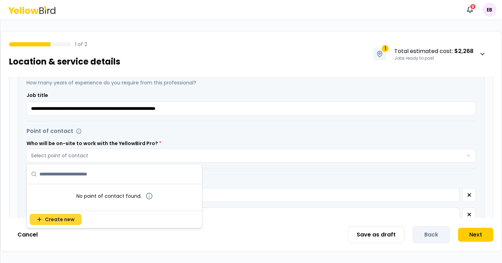
click at [66, 218] on span "Create new" at bounding box center [60, 219] width 30 height 7
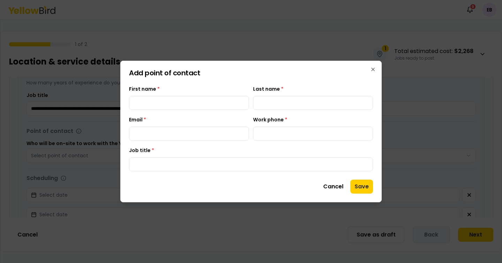
type input "**"
type input "********"
type input "**********"
click at [288, 134] on input "Work phone *" at bounding box center [313, 134] width 120 height 14
type input "**********"
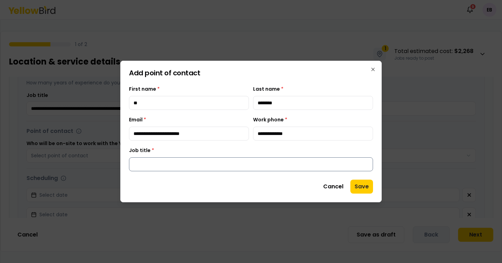
click at [284, 160] on input "Job title *" at bounding box center [251, 164] width 244 height 14
type input "***"
click at [366, 187] on button "Save" at bounding box center [361, 187] width 23 height 14
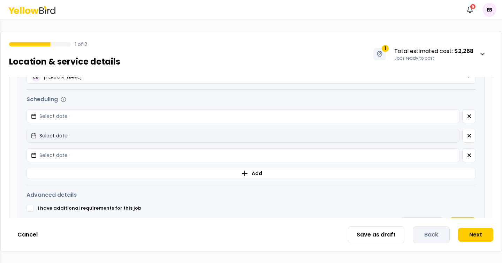
scroll to position [434, 0]
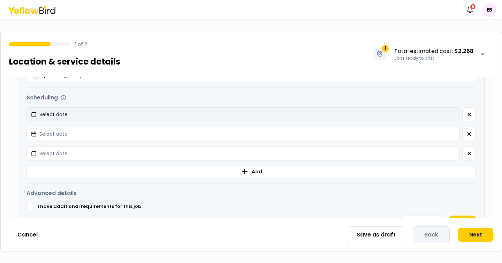
click at [104, 114] on button "Select date" at bounding box center [242, 114] width 433 height 14
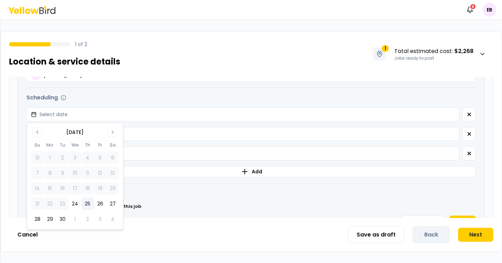
click at [88, 206] on button "25" at bounding box center [87, 203] width 13 height 13
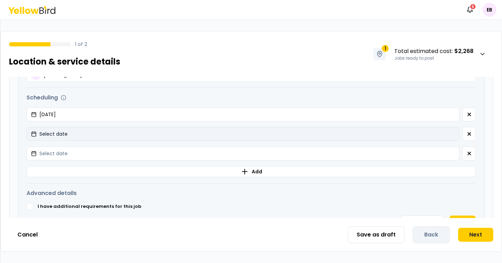
click at [434, 132] on button "Select date" at bounding box center [242, 134] width 433 height 14
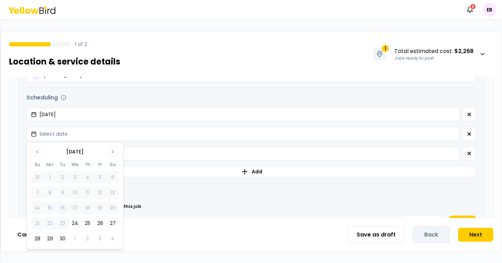
click at [112, 223] on button "27" at bounding box center [112, 223] width 13 height 13
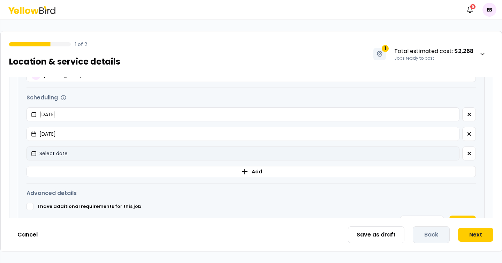
click at [429, 158] on button "Select date" at bounding box center [242, 153] width 433 height 14
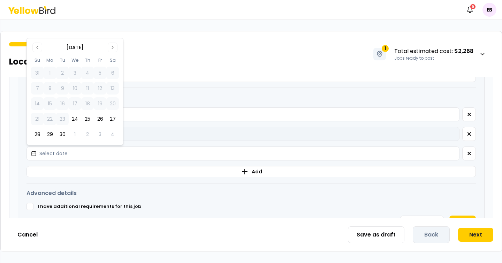
click at [61, 136] on button "30" at bounding box center [62, 134] width 13 height 13
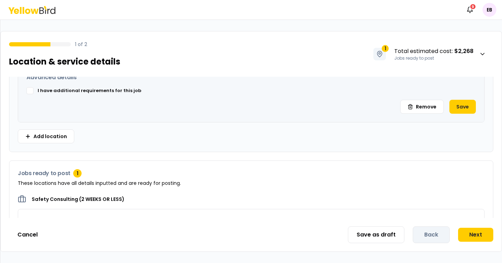
scroll to position [581, 0]
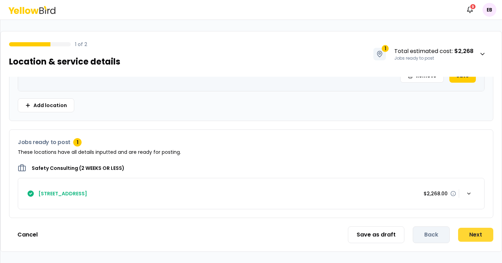
click at [474, 233] on button "Next" at bounding box center [475, 235] width 35 height 14
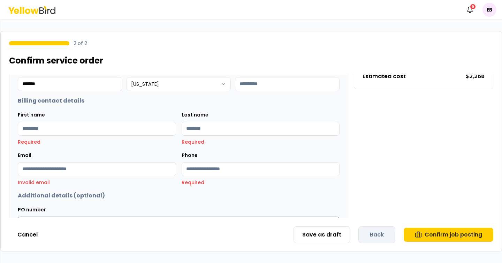
scroll to position [238, 0]
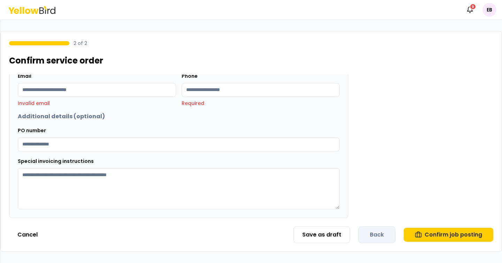
click at [367, 235] on div "Save as draft Back Confirm job posting" at bounding box center [394, 234] width 200 height 17
click at [367, 236] on div "Save as draft Back Confirm job posting" at bounding box center [394, 234] width 200 height 17
click at [420, 140] on div "Order summary Discount code Apply Safety Consulting (2 WEEKS OR LESS) Locations…" at bounding box center [423, 46] width 139 height 343
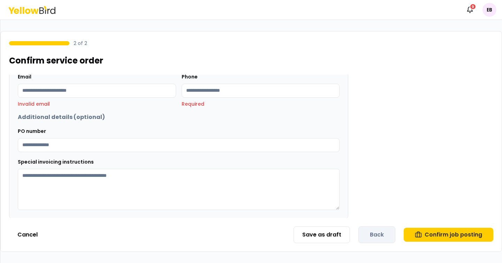
scroll to position [0, 0]
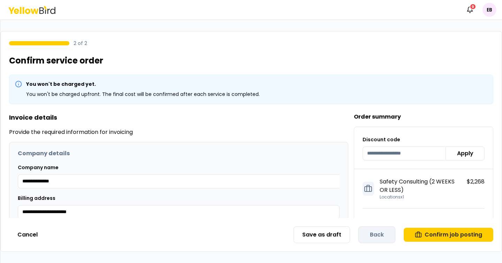
click at [372, 61] on div "2 of 2 Confirm service order" at bounding box center [251, 48] width 501 height 35
click at [18, 232] on button "Cancel" at bounding box center [27, 235] width 37 height 14
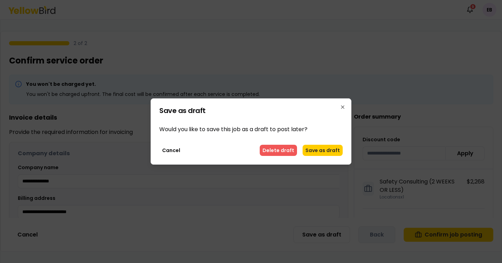
click at [290, 149] on button "Delete draft" at bounding box center [278, 150] width 37 height 11
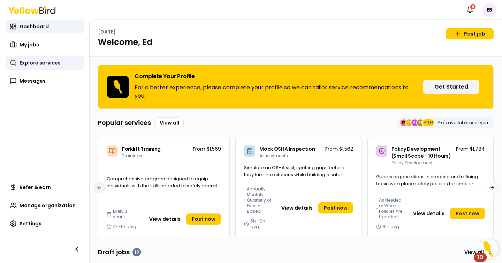
click at [47, 64] on span "Explore services" at bounding box center [40, 62] width 41 height 7
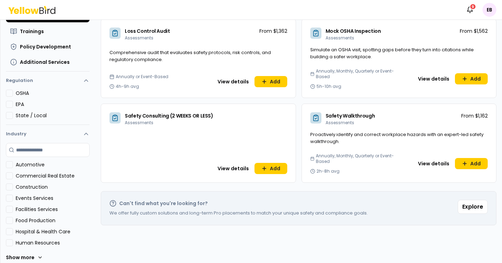
scroll to position [89, 0]
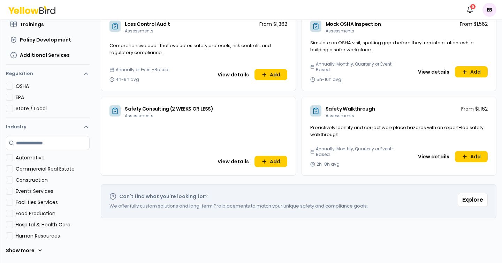
drag, startPoint x: 471, startPoint y: 199, endPoint x: 360, endPoint y: 197, distance: 110.9
click at [471, 199] on button "Explore" at bounding box center [473, 200] width 30 height 14
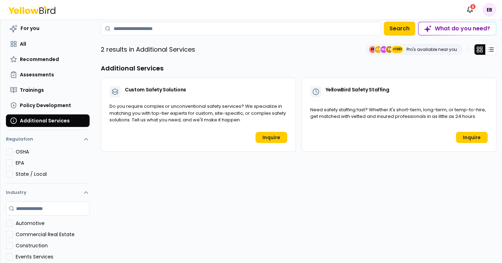
scroll to position [23, 0]
